Goal: Navigation & Orientation: Find specific page/section

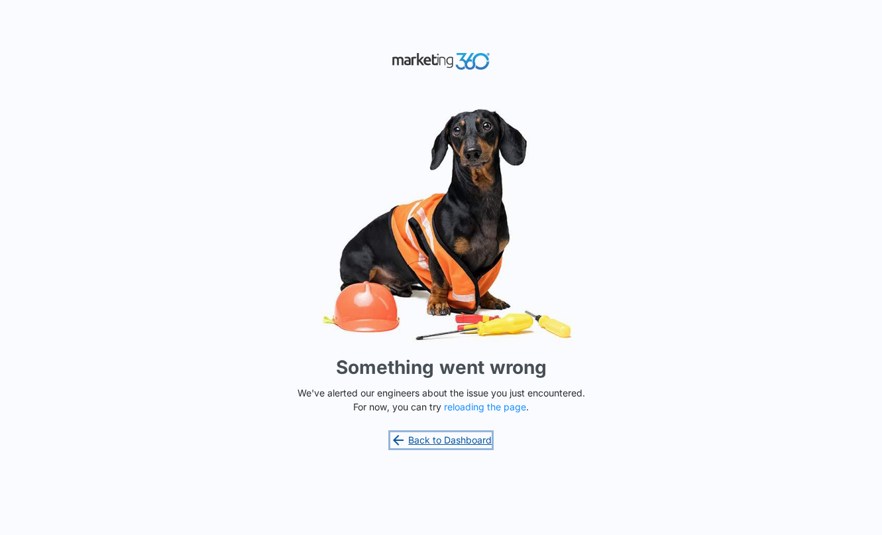
click at [419, 441] on link "Back to Dashboard" at bounding box center [441, 440] width 102 height 16
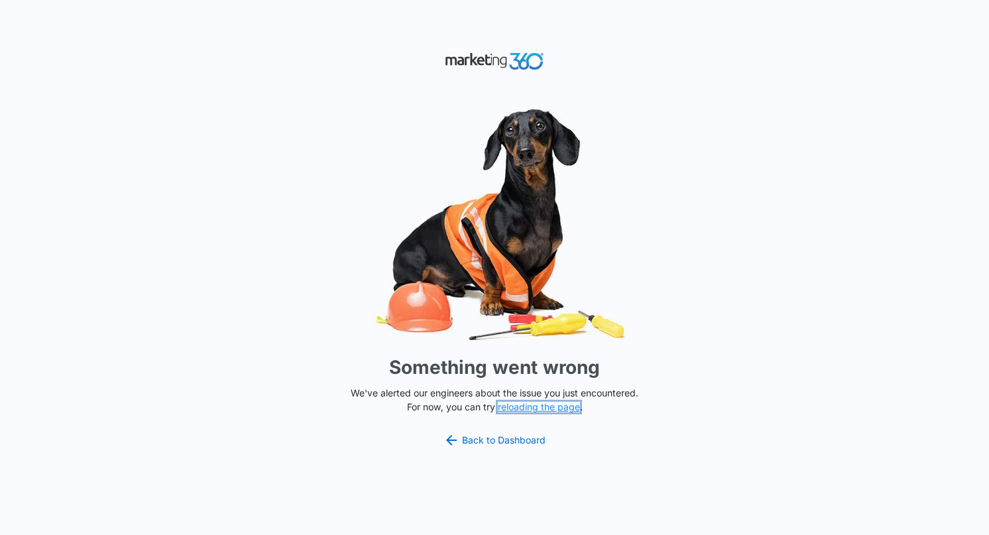
click at [515, 410] on button "reloading the page" at bounding box center [539, 407] width 82 height 11
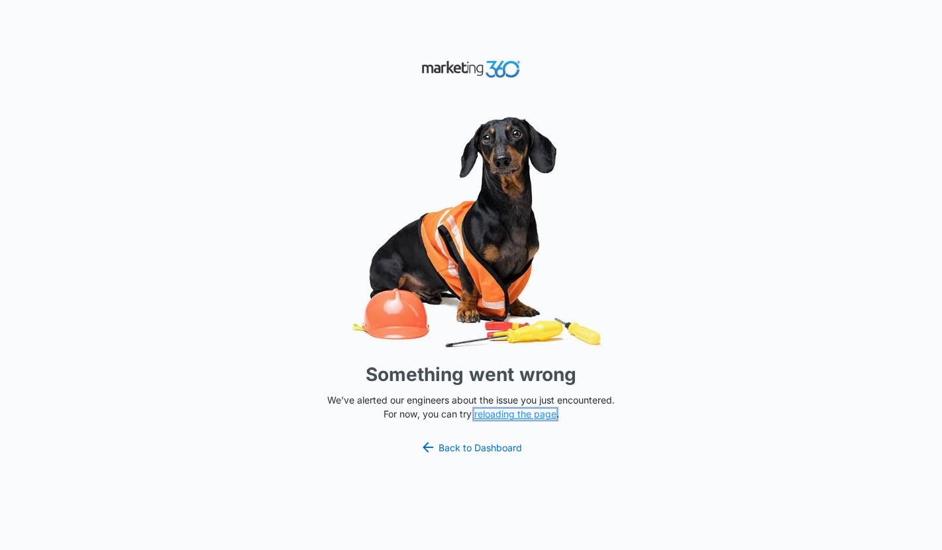
click at [519, 416] on button "reloading the page" at bounding box center [516, 414] width 82 height 11
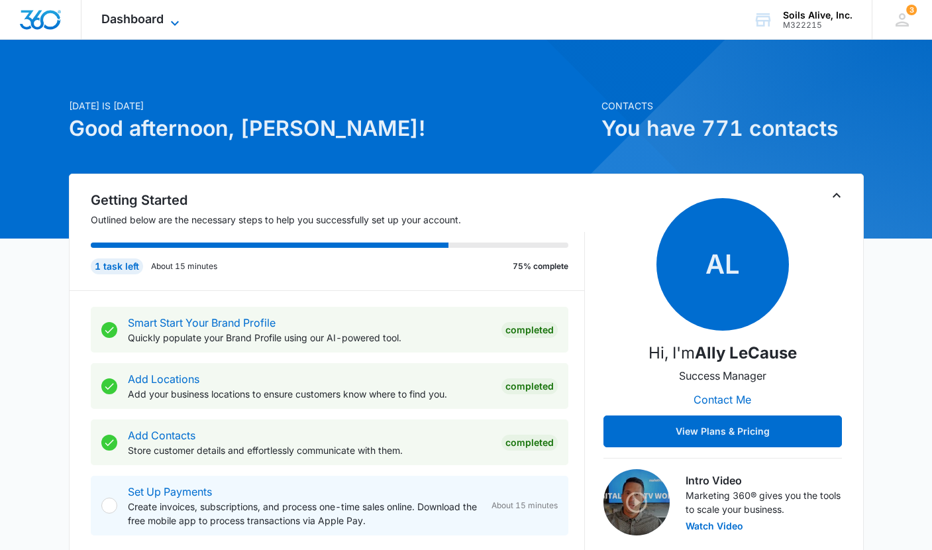
click at [148, 13] on span "Dashboard" at bounding box center [132, 19] width 62 height 14
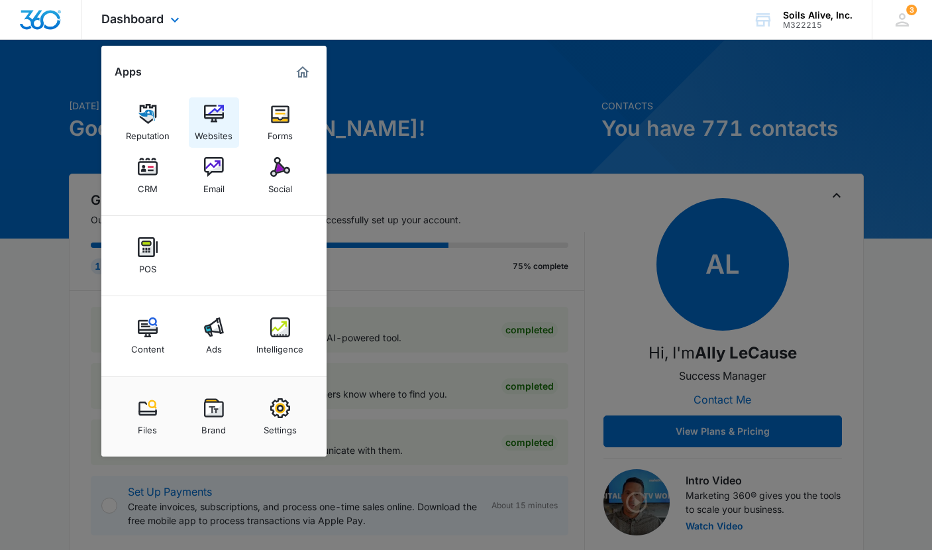
click at [215, 117] on img at bounding box center [214, 114] width 20 height 20
